Goal: Information Seeking & Learning: Learn about a topic

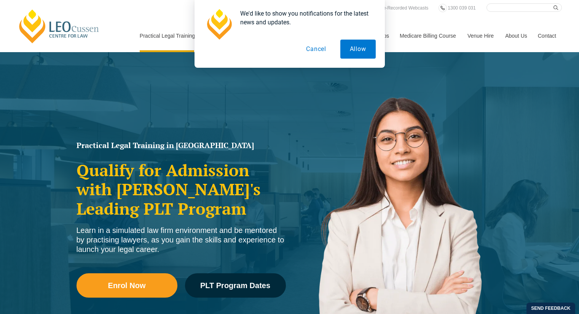
click at [319, 48] on button "Cancel" at bounding box center [315, 49] width 39 height 19
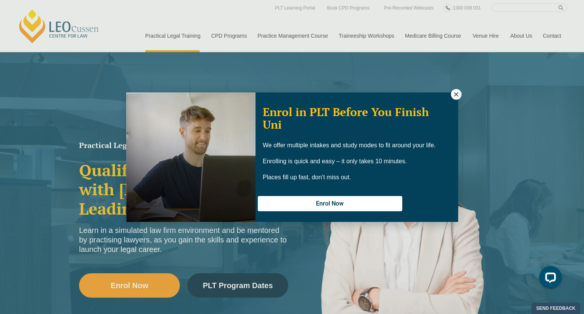
click at [456, 93] on icon at bounding box center [456, 94] width 7 height 7
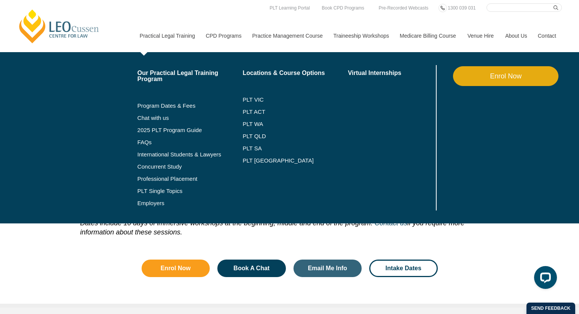
scroll to position [970, 0]
